Goal: Task Accomplishment & Management: Use online tool/utility

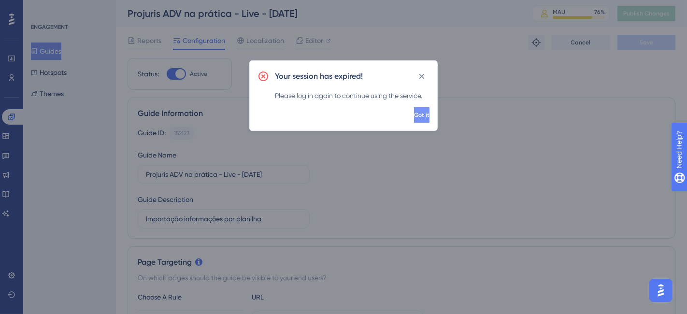
click at [415, 118] on button "Got it" at bounding box center [421, 114] width 15 height 15
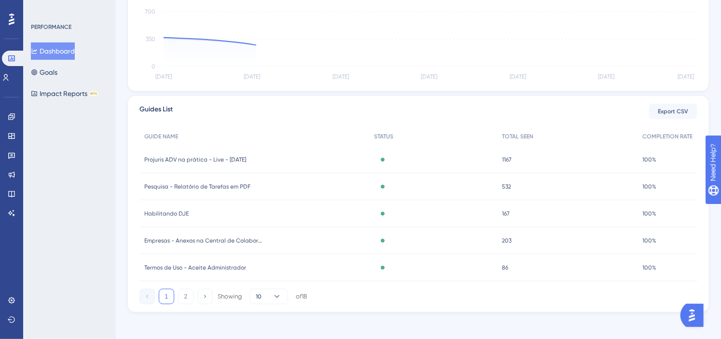
scroll to position [285, 0]
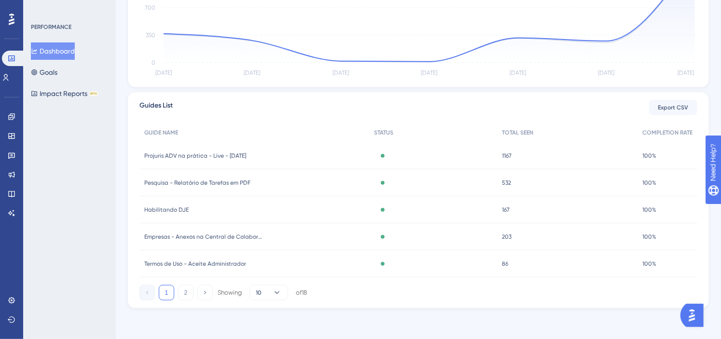
click at [433, 153] on div "Active" at bounding box center [433, 155] width 128 height 27
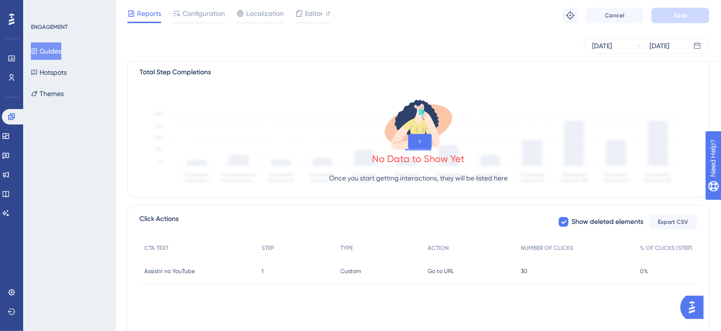
scroll to position [250, 0]
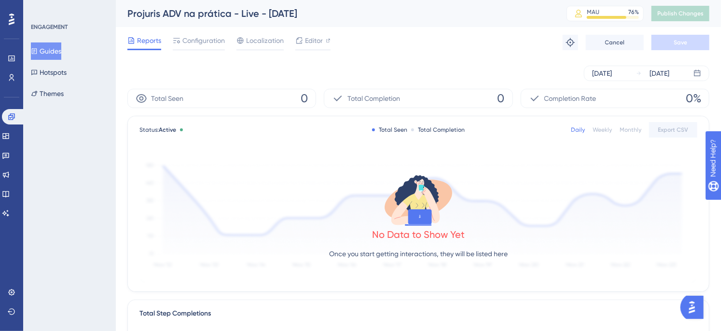
click at [378, 58] on div "Sep 17 2025 Sep 17 2025" at bounding box center [418, 73] width 582 height 31
